Goal: Task Accomplishment & Management: Use online tool/utility

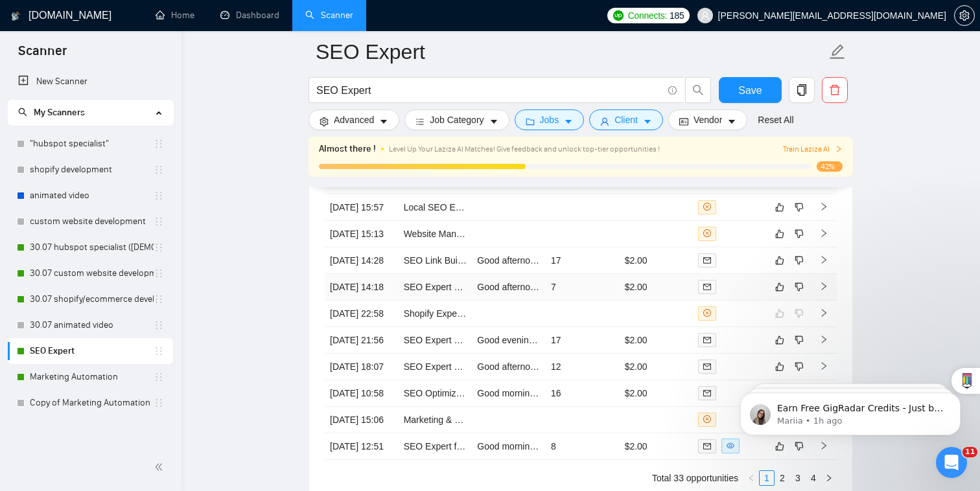
scroll to position [3217, 0]
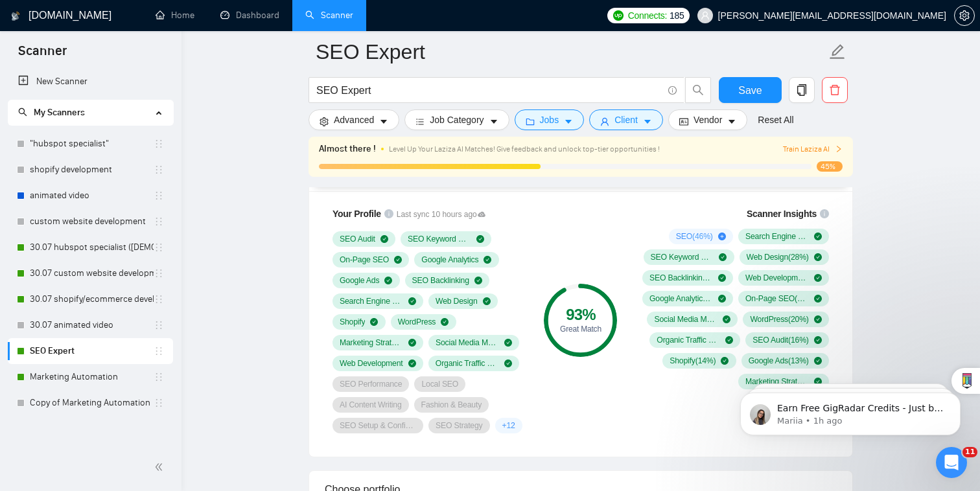
scroll to position [878, 0]
click at [115, 375] on link "Marketing Automation" at bounding box center [92, 377] width 124 height 26
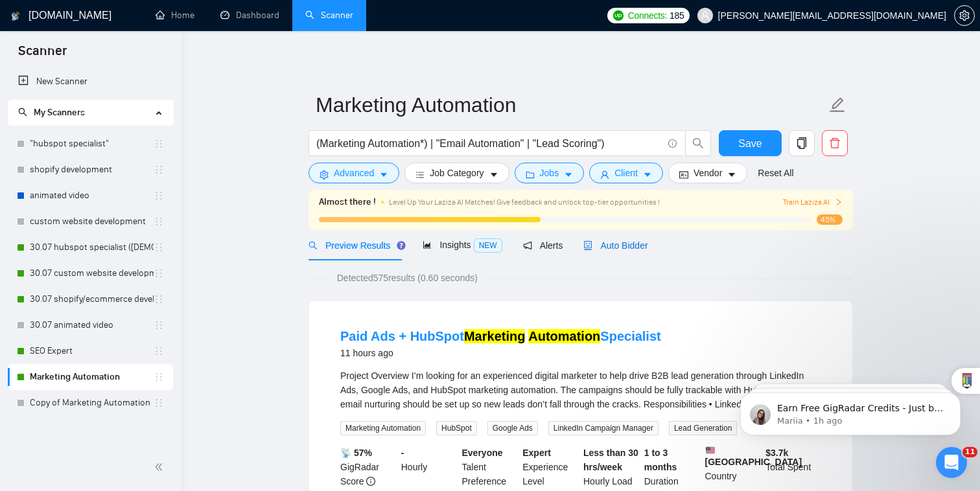
click at [625, 244] on span "Auto Bidder" at bounding box center [615, 245] width 64 height 10
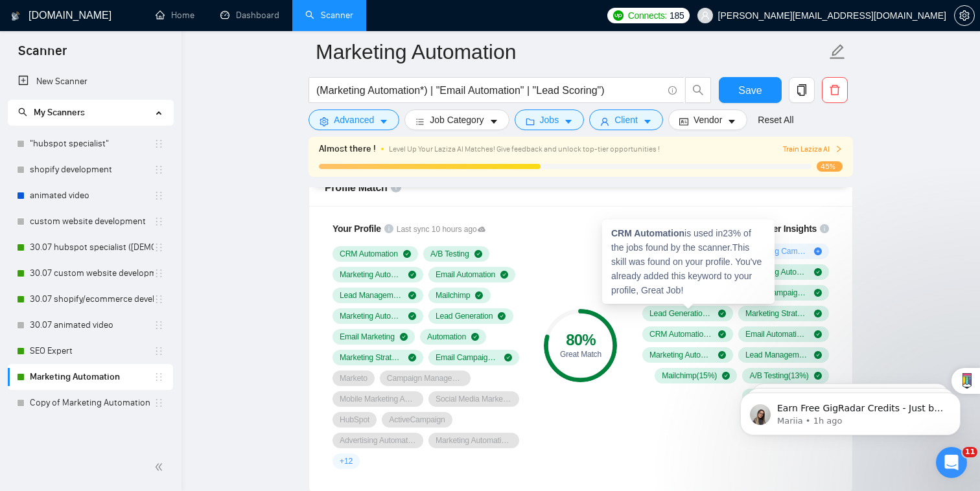
scroll to position [854, 0]
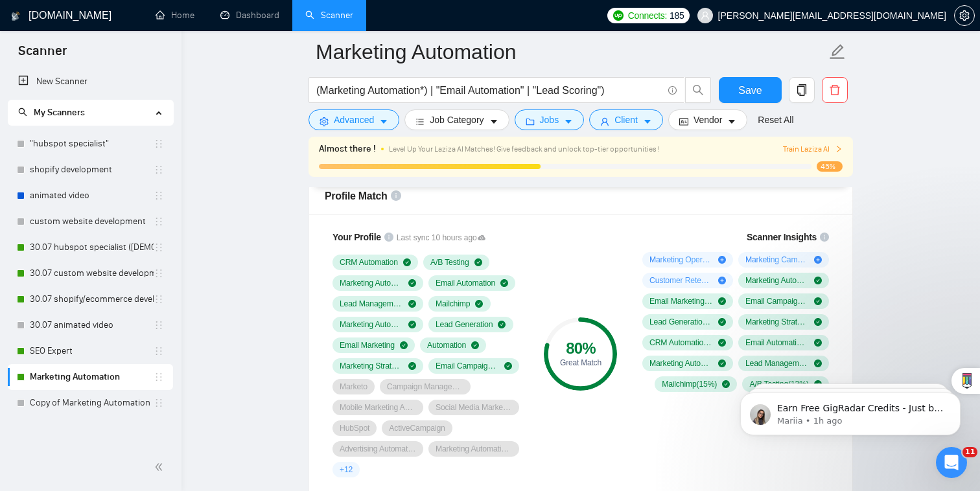
click at [358, 462] on div "+ 12" at bounding box center [345, 470] width 27 height 16
click at [347, 465] on span "+ 12" at bounding box center [346, 470] width 13 height 10
click at [68, 302] on link "30.07 shopify/ecommerce development (worldwide)" at bounding box center [92, 299] width 124 height 26
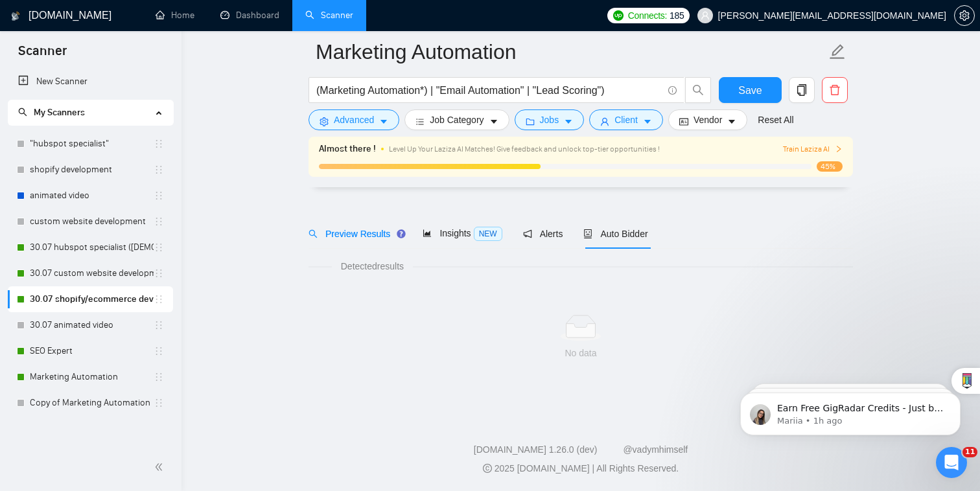
scroll to position [22, 0]
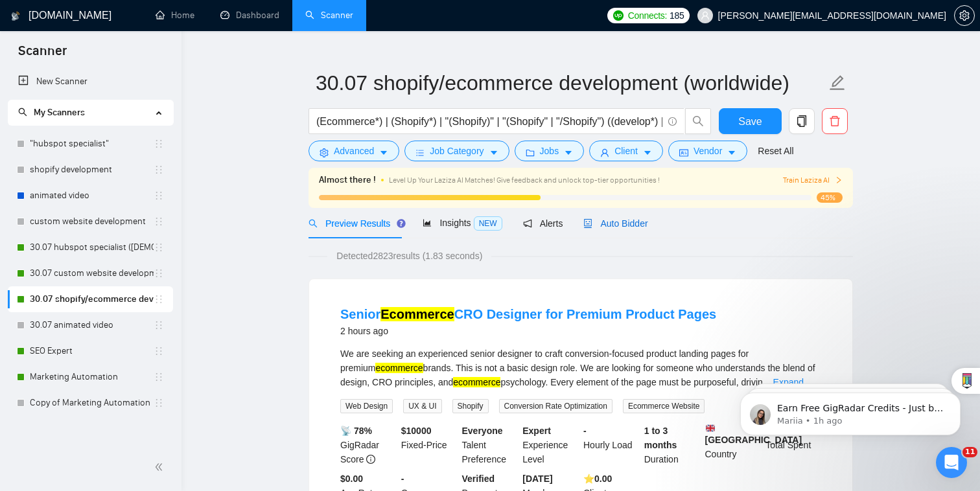
click at [631, 217] on div "Auto Bidder" at bounding box center [615, 223] width 64 height 14
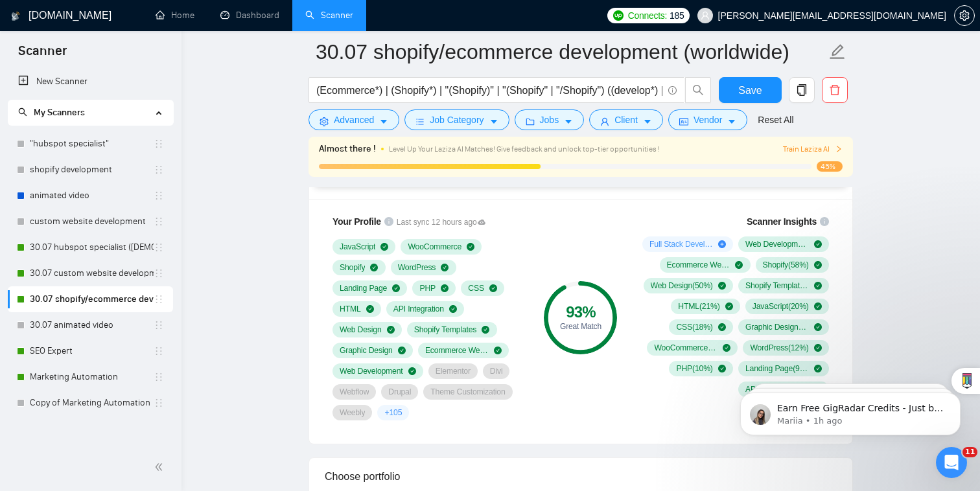
scroll to position [861, 0]
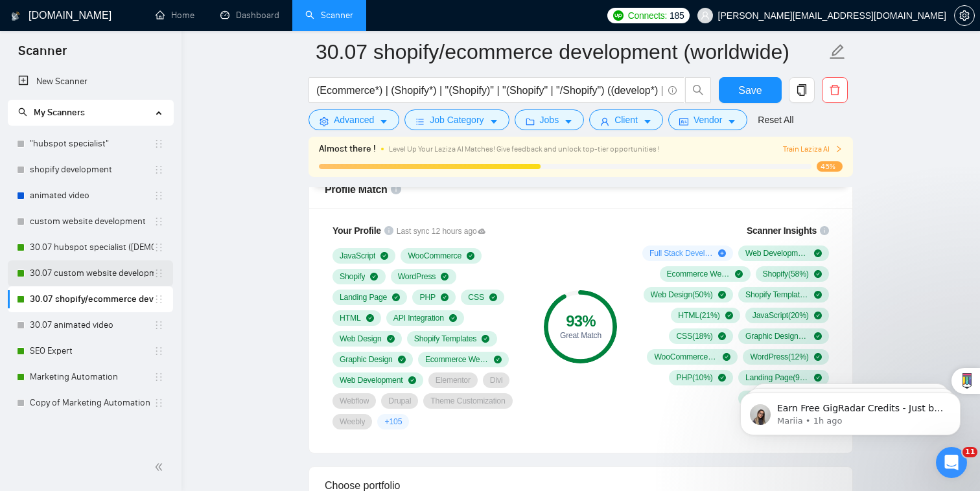
click at [104, 279] on link "30.07 custom website development" at bounding box center [92, 274] width 124 height 26
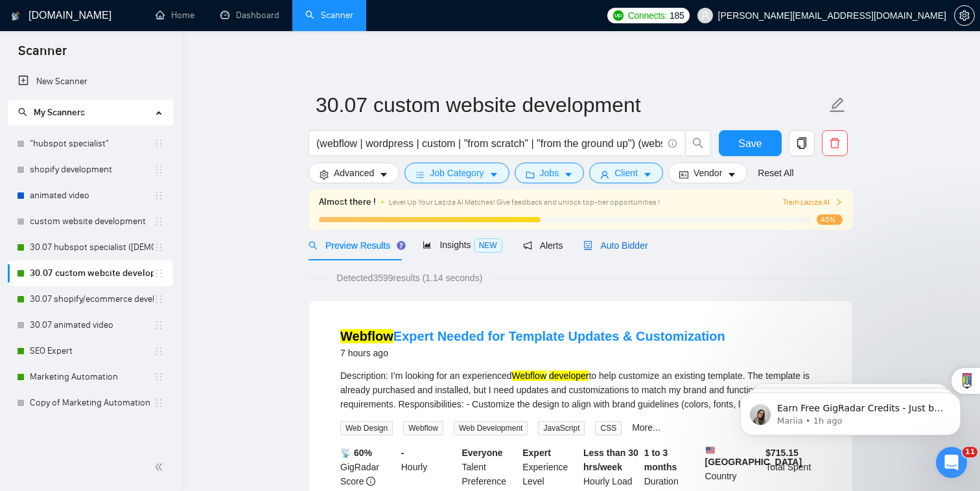
click at [634, 240] on span "Auto Bidder" at bounding box center [615, 245] width 64 height 10
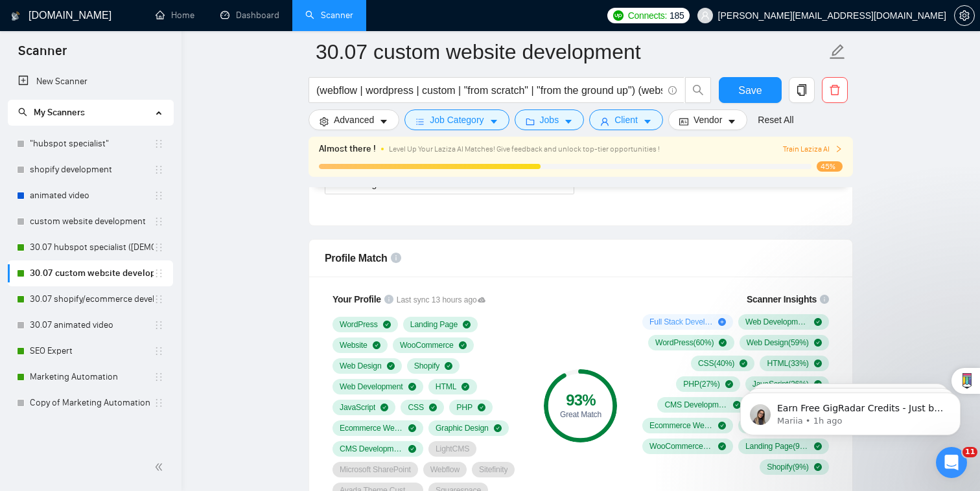
scroll to position [813, 0]
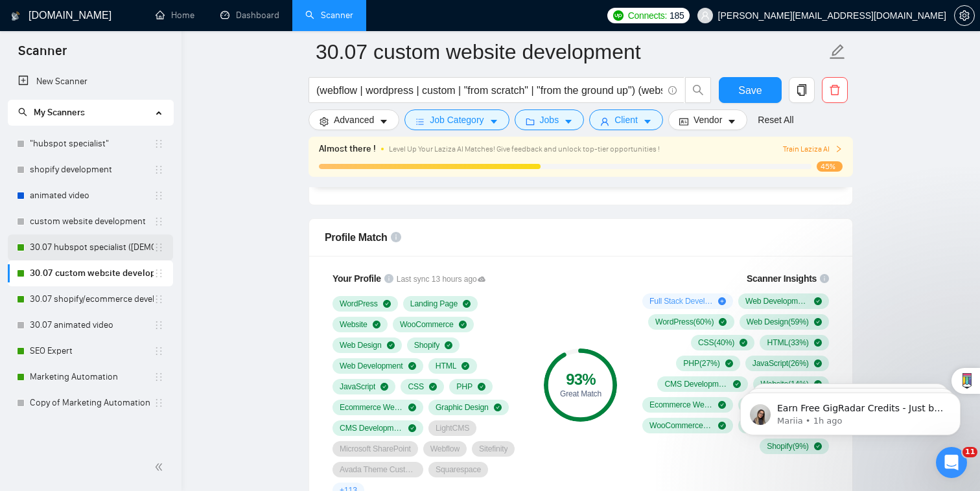
click at [91, 244] on link "30.07 hubspot specialist ([DEMOGRAPHIC_DATA] - not for residents)" at bounding box center [92, 248] width 124 height 26
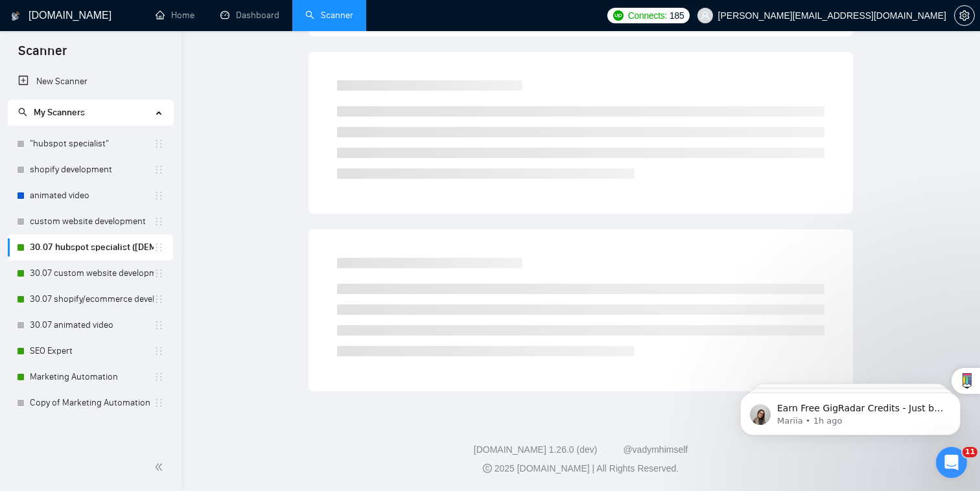
scroll to position [22, 0]
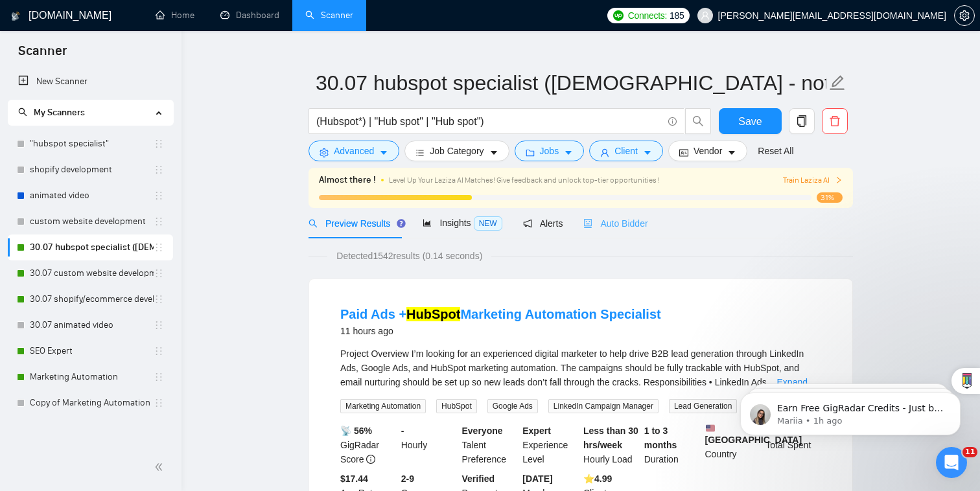
click at [607, 213] on div "Auto Bidder" at bounding box center [615, 223] width 64 height 30
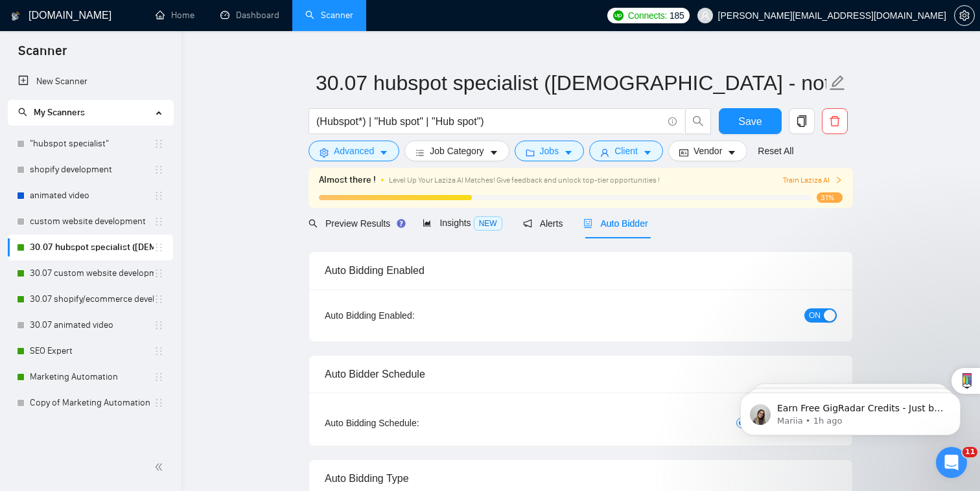
checkbox input "true"
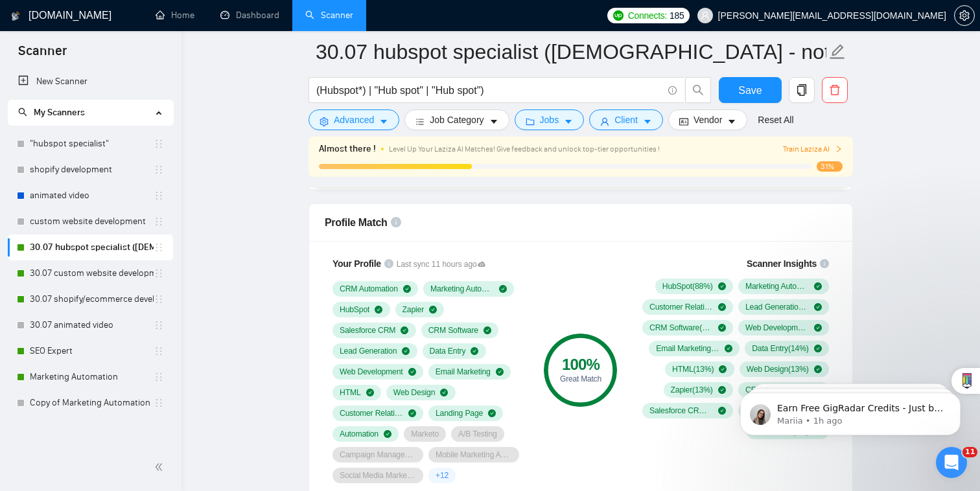
scroll to position [828, 0]
